Goal: Find specific page/section: Find specific page/section

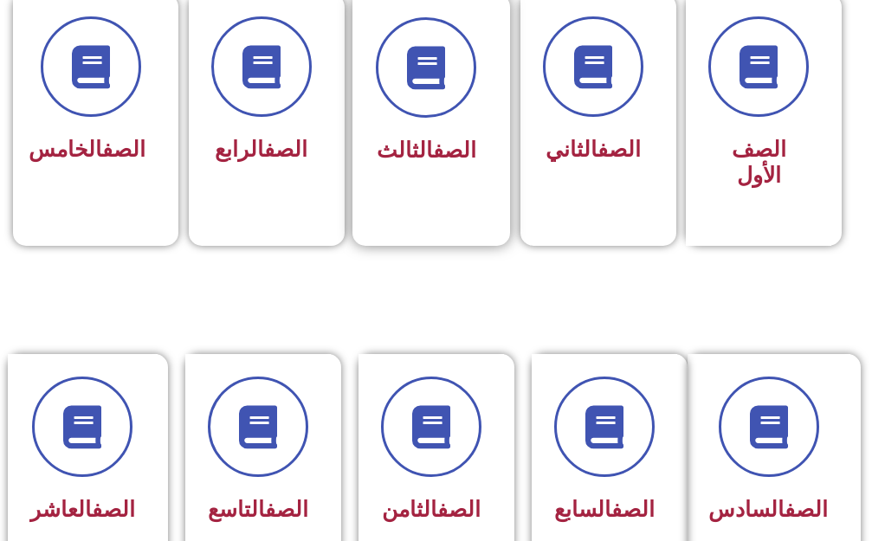
scroll to position [519, 0]
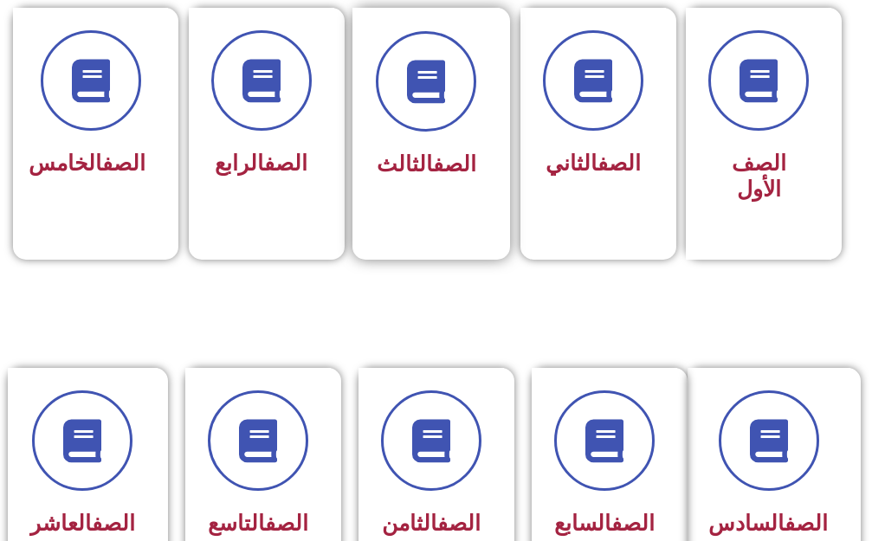
click at [443, 151] on link "الصف" at bounding box center [454, 163] width 43 height 25
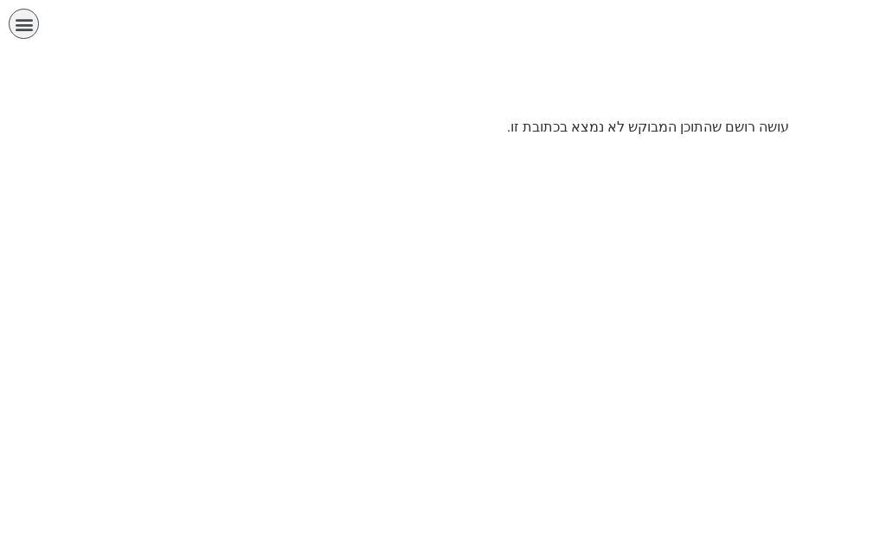
scroll to position [0, 54]
click at [568, 132] on p "עושה רושם שהתוכן המבוקש לא נמצא בכתובת זו." at bounding box center [443, 127] width 692 height 21
click at [24, 24] on icon "כפתור פתיחת תפריט" at bounding box center [24, 24] width 19 height 19
drag, startPoint x: 15, startPoint y: 40, endPoint x: 46, endPoint y: 48, distance: 32.1
click at [16, 39] on div "الصفحة الرئيسية الصف الأول الصف الثاني الصف الثالث الصف الرابع الصف الخامس الصف…" at bounding box center [382, 28] width 747 height 39
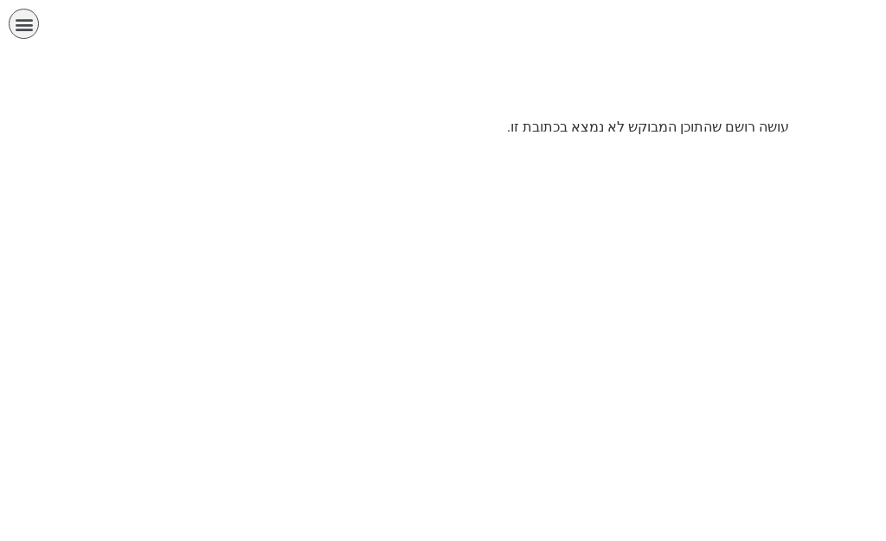
click at [645, 118] on p "עושה רושם שהתוכן המבוקש לא נמצא בכתובת זו." at bounding box center [443, 127] width 692 height 21
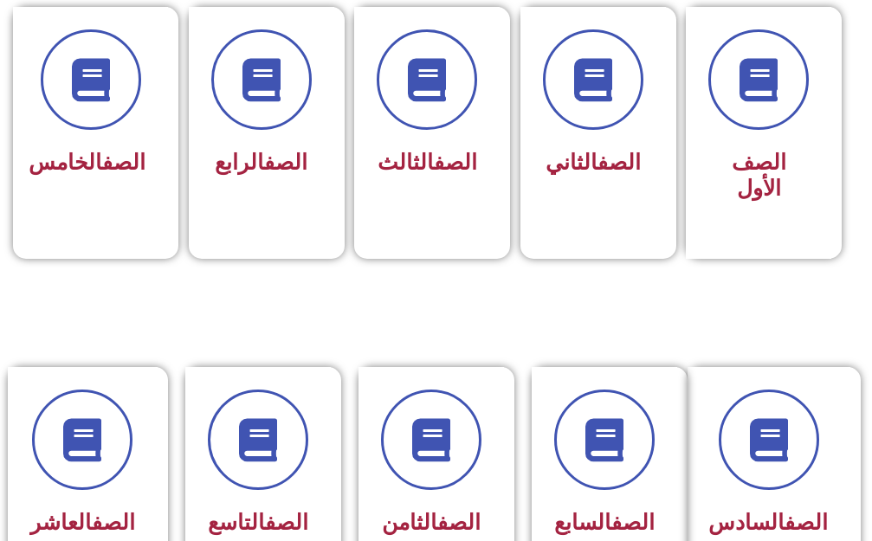
scroll to position [0, 54]
click at [471, 123] on div at bounding box center [426, 80] width 100 height 100
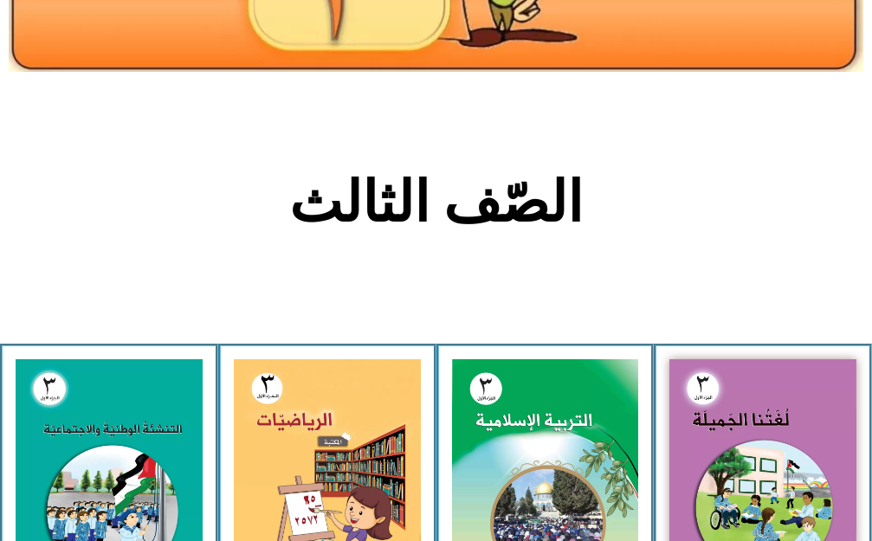
scroll to position [260, 0]
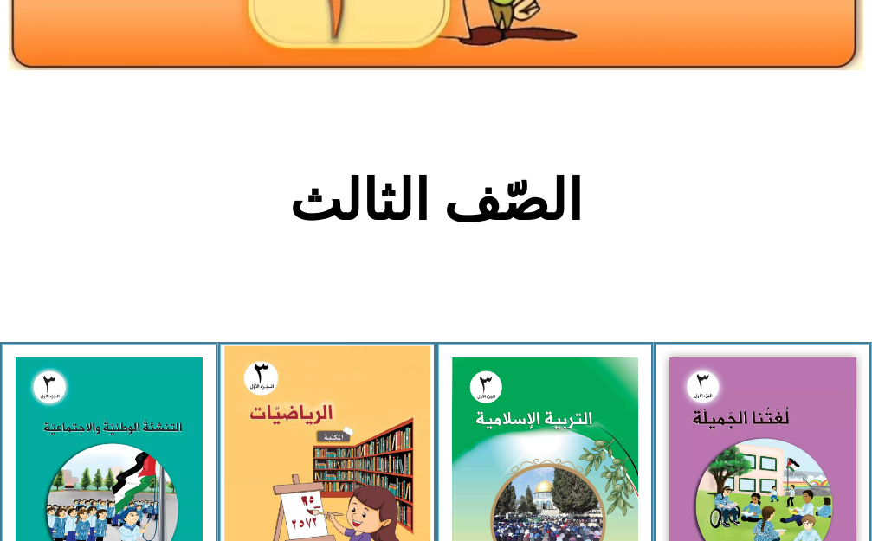
click at [379, 393] on img at bounding box center [326, 472] width 205 height 254
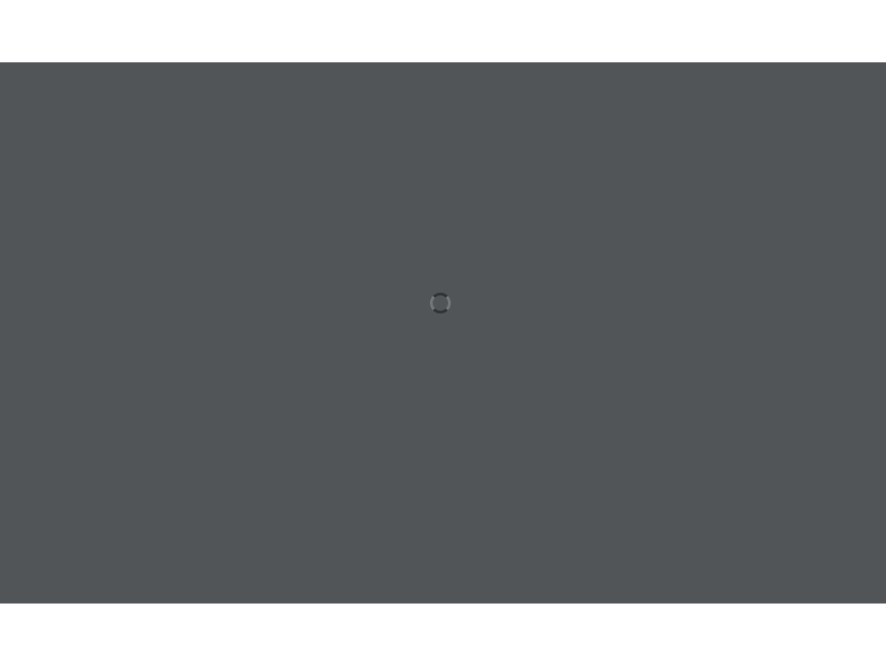
scroll to position [0, 54]
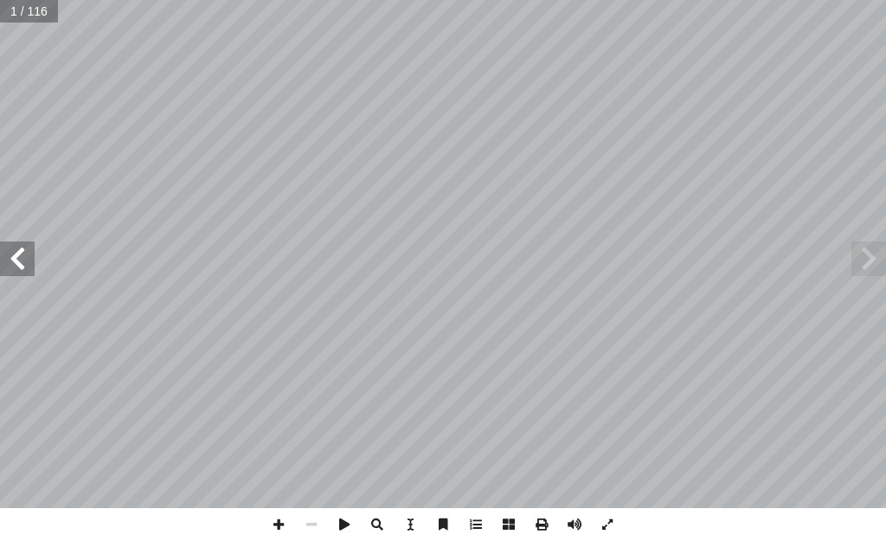
click at [26, 272] on span at bounding box center [17, 258] width 35 height 35
drag, startPoint x: 608, startPoint y: 521, endPoint x: 608, endPoint y: 610, distance: 89.1
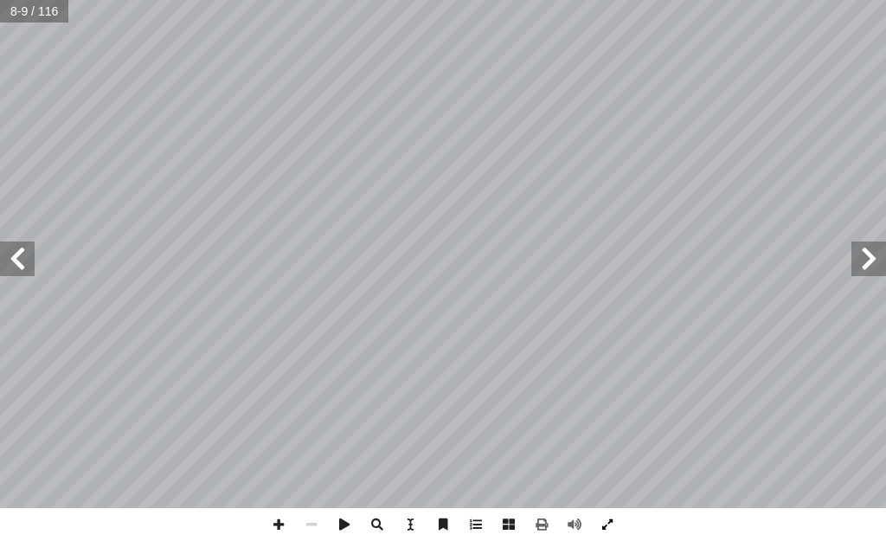
click at [608, 521] on span at bounding box center [607, 524] width 33 height 33
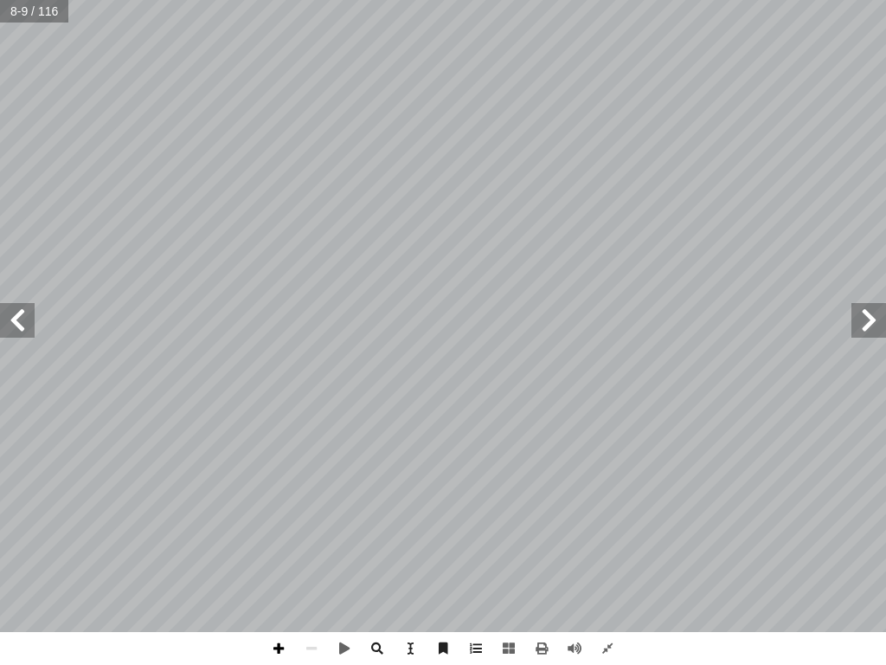
click at [278, 540] on span at bounding box center [278, 648] width 33 height 33
click at [26, 319] on span at bounding box center [17, 320] width 35 height 35
